Goal: Check status: Check status

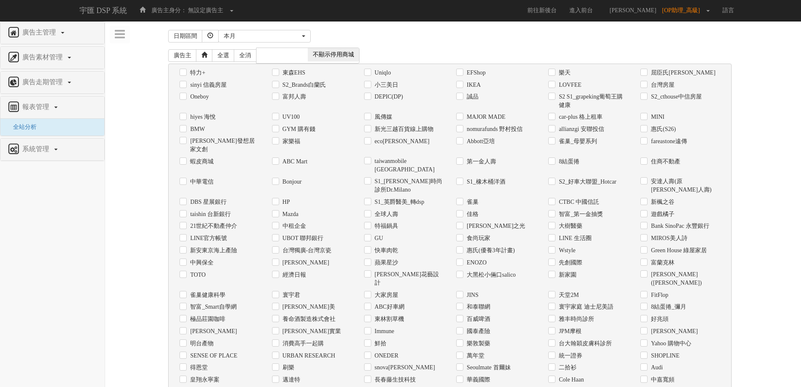
click at [385, 74] on label "Uniqlo" at bounding box center [382, 73] width 19 height 8
click at [370, 74] on input "Uniqlo" at bounding box center [366, 72] width 5 height 5
checkbox input "true"
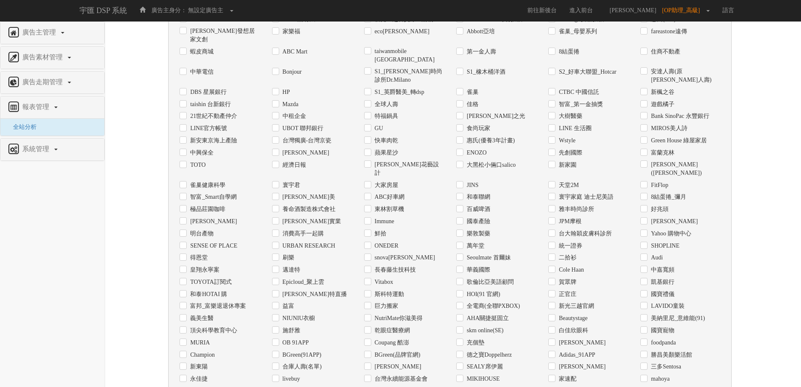
scroll to position [290, 0]
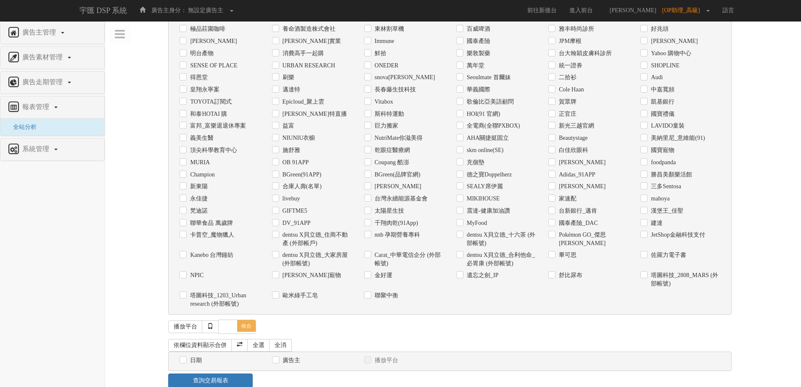
click at [200, 356] on label "日期" at bounding box center [195, 360] width 14 height 8
click at [185, 358] on input "日期" at bounding box center [182, 360] width 5 height 5
checkbox input "true"
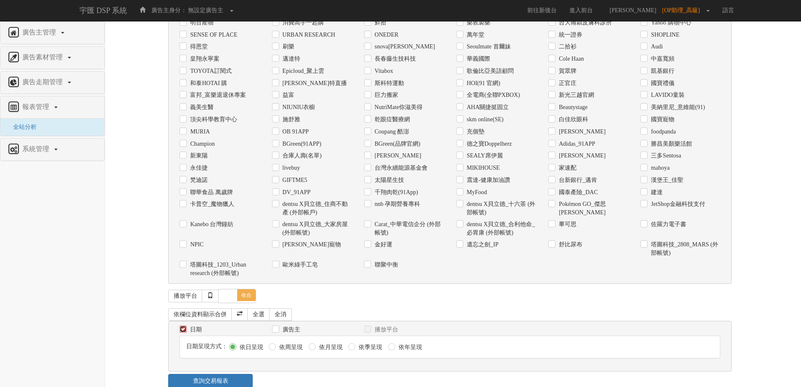
scroll to position [321, 0]
click at [232, 373] on link "查詢交易報表" at bounding box center [210, 380] width 85 height 14
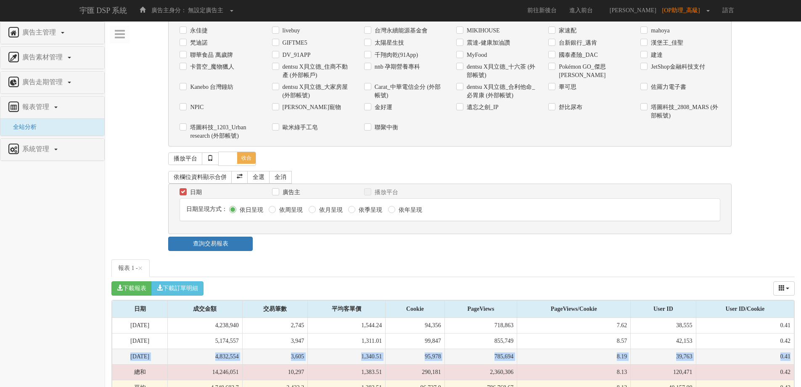
drag, startPoint x: 113, startPoint y: 341, endPoint x: 790, endPoint y: 336, distance: 677.2
click at [790, 349] on tr "[DATE] 4,832,554 3,605 1,340.51 95,978 785,694 8.19 39,763 0.41" at bounding box center [453, 357] width 682 height 16
copy tr "[DATE] 4,832,554 3,605 1,340.51 95,978 785,694 8.19 39,763 0.41"
